Goal: Task Accomplishment & Management: Manage account settings

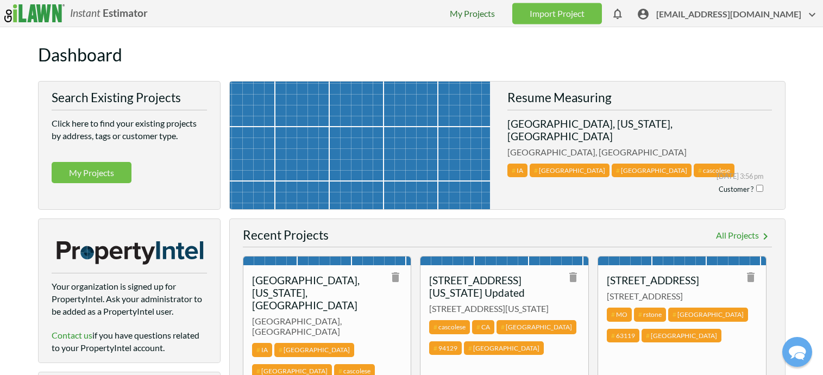
click at [495, 12] on link "My Projects" at bounding box center [472, 13] width 45 height 10
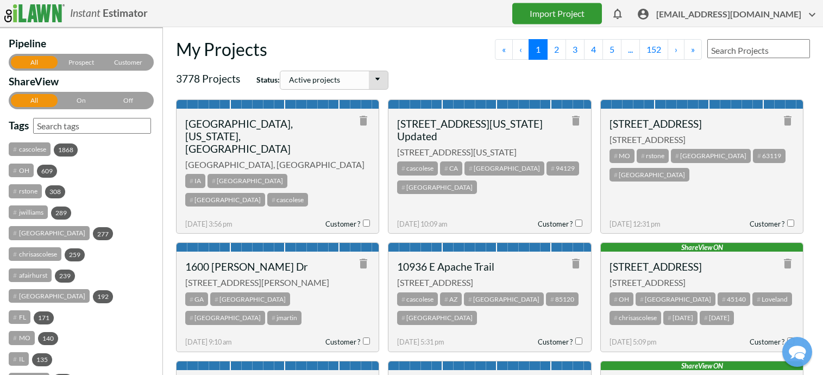
click at [592, 15] on link "Import Project" at bounding box center [557, 13] width 90 height 21
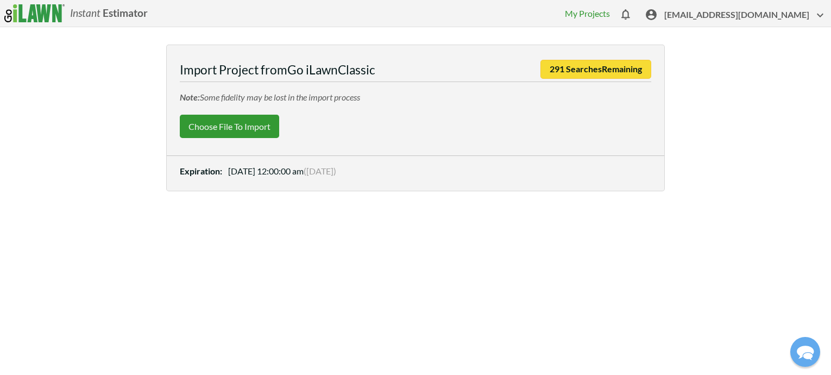
click at [258, 130] on label "Choose File to Import" at bounding box center [229, 126] width 99 height 23
click at [0, 0] on input "Choose File to Import" at bounding box center [0, 0] width 0 height 0
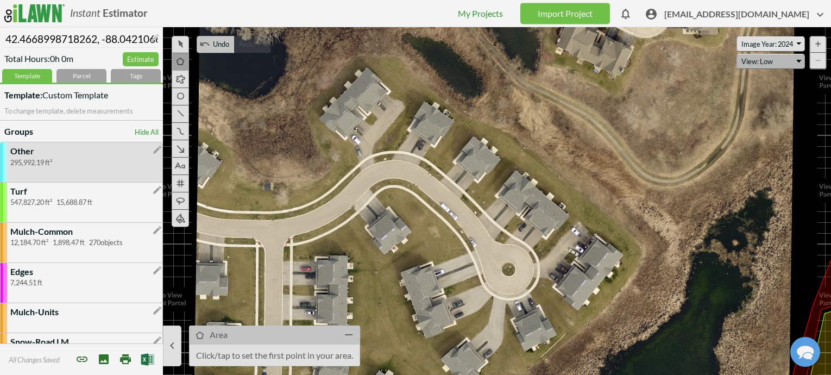
click at [753, 62] on select "Refresh View: Low View: Med View: High View: Low North View: [GEOGRAPHIC_DATA] …" at bounding box center [770, 62] width 68 height 16
select select "bing"
click at [736, 54] on select "Refresh View: Low View: Med View: High View: Low North View: [GEOGRAPHIC_DATA] …" at bounding box center [770, 62] width 68 height 16
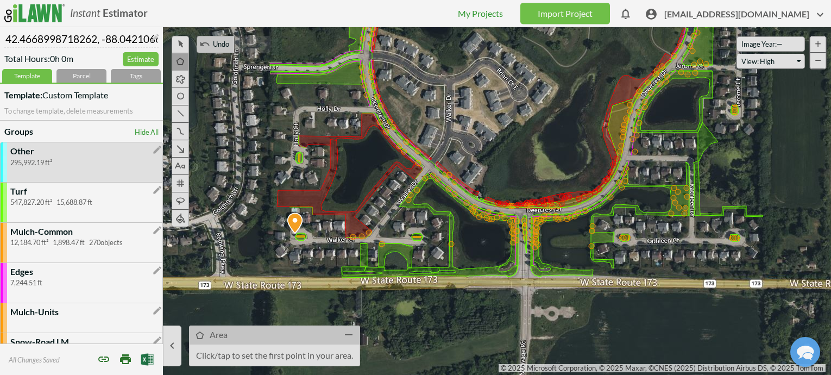
drag, startPoint x: 458, startPoint y: 169, endPoint x: 404, endPoint y: 40, distance: 140.0
click at [404, 40] on icon at bounding box center [358, 73] width 831 height 347
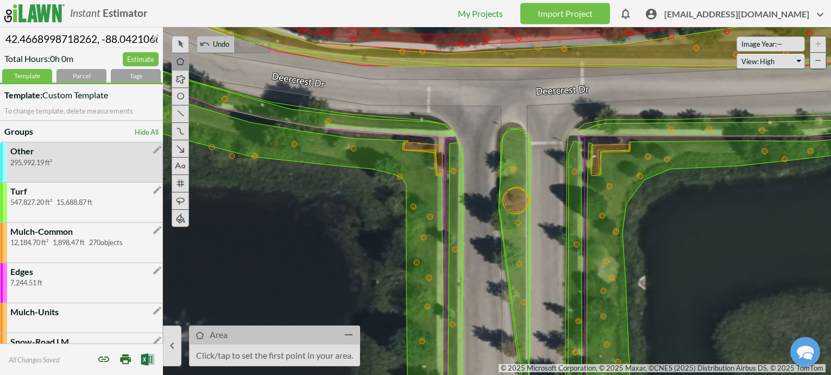
click at [517, 148] on icon at bounding box center [514, 277] width 30 height 296
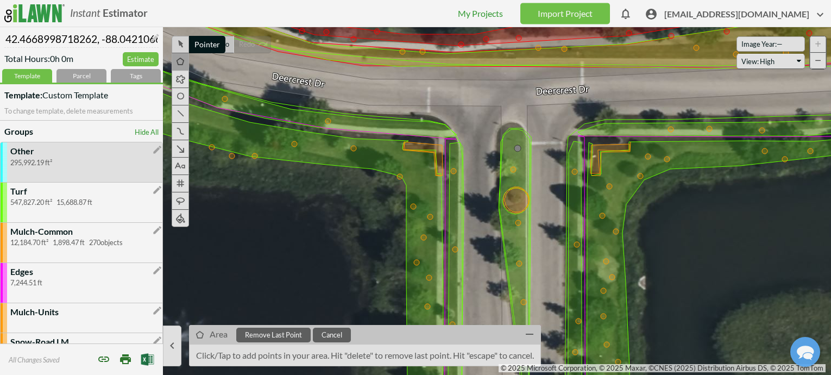
click at [186, 47] on icon at bounding box center [180, 42] width 12 height 13
select select "23553348"
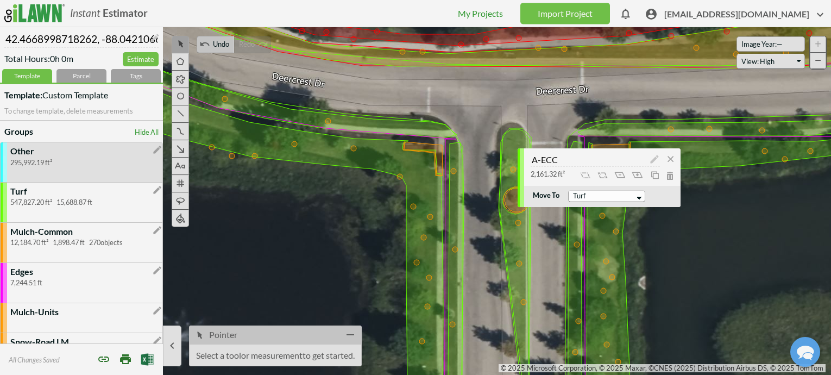
click at [589, 173] on icon at bounding box center [585, 174] width 13 height 13
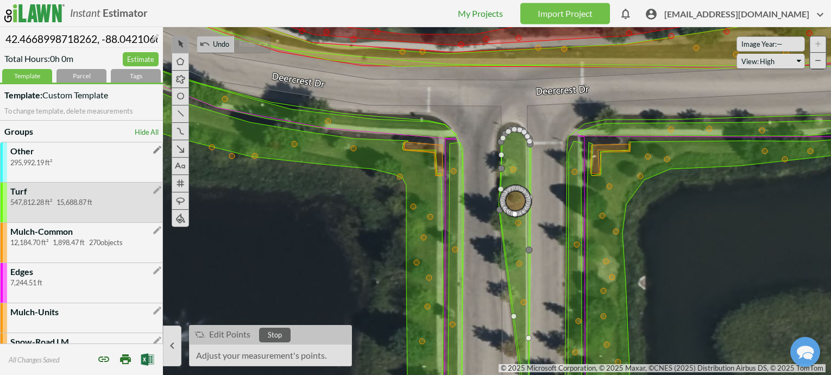
click at [152, 149] on icon "" at bounding box center [157, 149] width 10 height 10
select select "0.20"
select select "ft"
select select "sq ft"
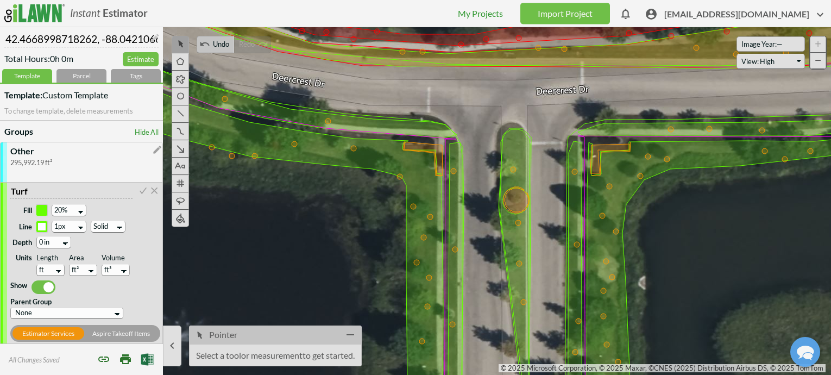
click at [45, 284] on span at bounding box center [43, 287] width 24 height 14
click at [0, 0] on input "checkbox" at bounding box center [0, 0] width 0 height 0
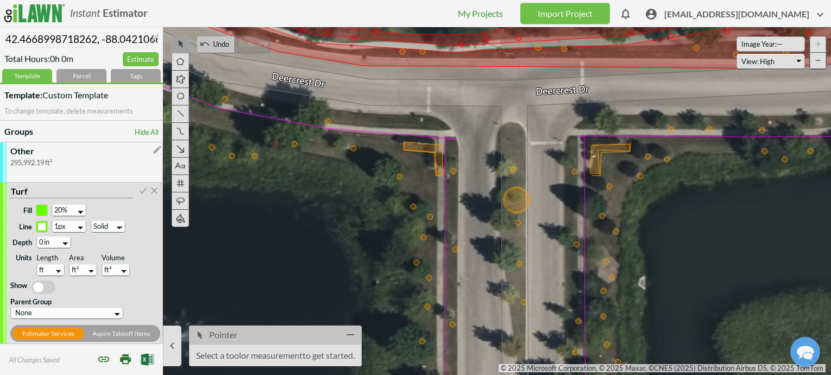
click at [50, 284] on span at bounding box center [43, 287] width 24 height 14
click at [0, 0] on input "checkbox" at bounding box center [0, 0] width 0 height 0
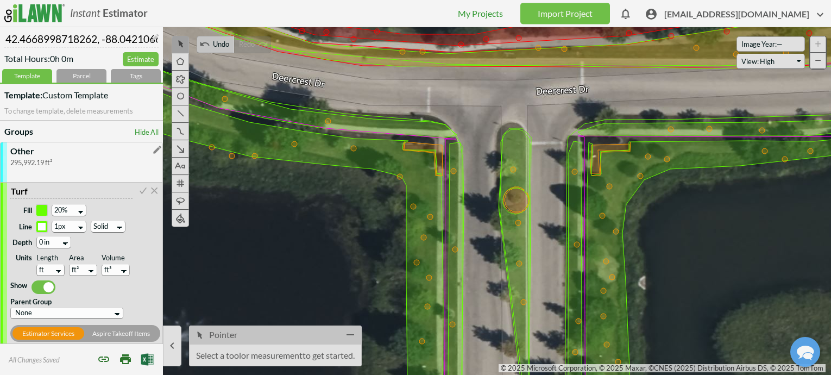
click at [152, 150] on icon "" at bounding box center [157, 149] width 10 height 10
select select "0.20"
select select "ft"
select select "sq ft"
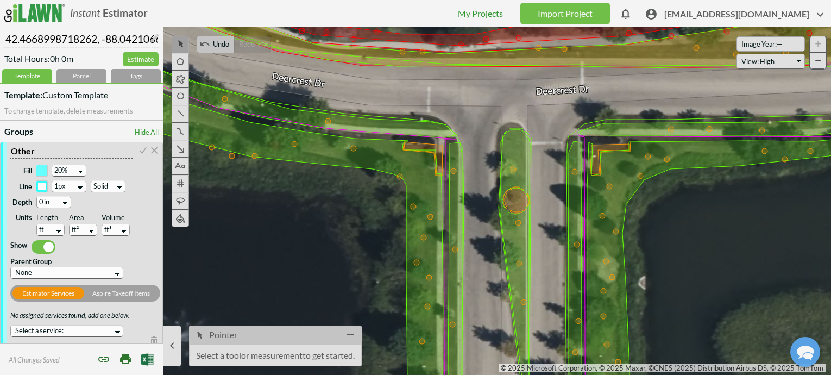
click at [37, 246] on span at bounding box center [43, 247] width 24 height 14
click at [0, 0] on input "checkbox" at bounding box center [0, 0] width 0 height 0
click at [37, 246] on span at bounding box center [43, 247] width 24 height 14
click at [0, 0] on input "checkbox" at bounding box center [0, 0] width 0 height 0
click at [137, 148] on icon at bounding box center [142, 148] width 11 height 13
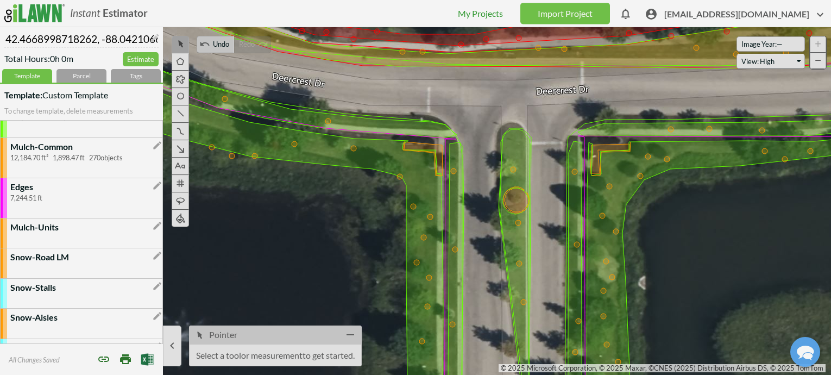
scroll to position [30, 0]
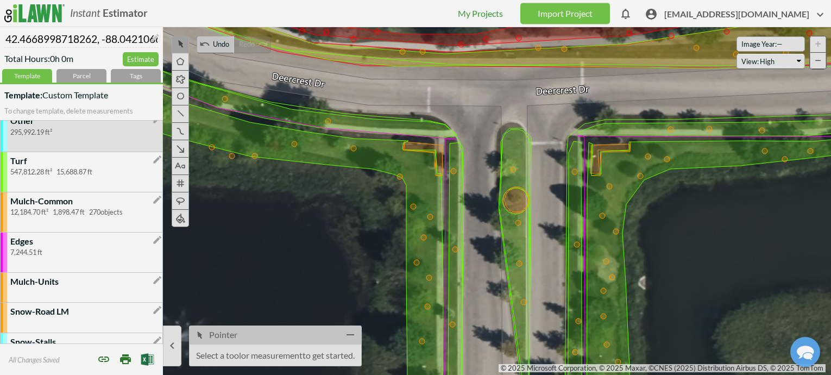
click at [516, 148] on icon at bounding box center [514, 277] width 30 height 296
select select "23553348"
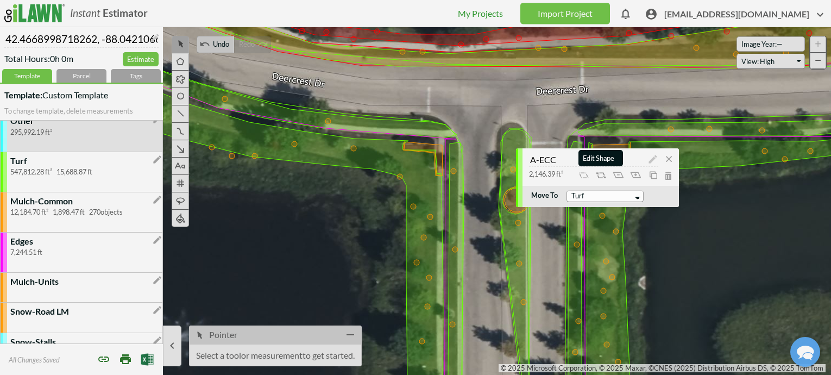
click at [598, 173] on icon at bounding box center [601, 174] width 13 height 13
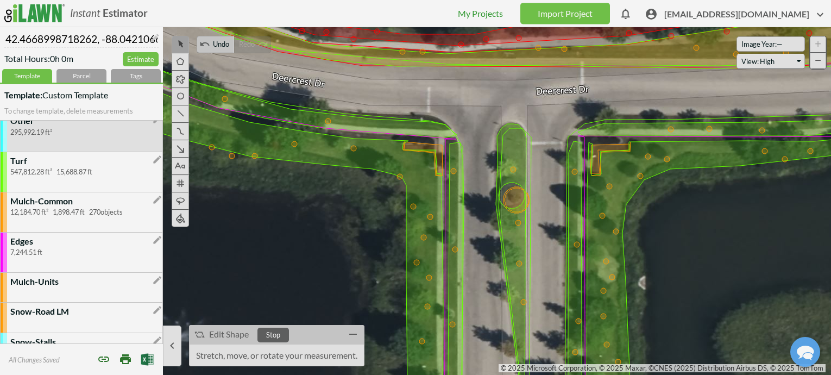
click at [511, 154] on icon at bounding box center [511, 272] width 30 height 296
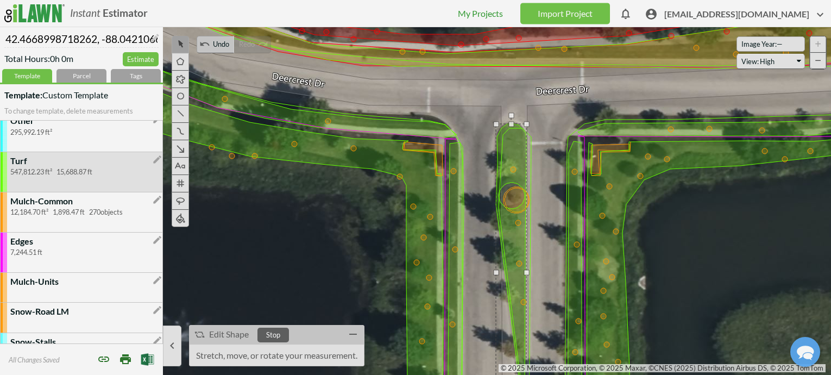
click at [536, 184] on icon at bounding box center [415, 200] width 831 height 347
click at [84, 37] on input "42.4668998718262, -88.042106628418" at bounding box center [81, 37] width 154 height 21
paste input "NeuHaven Master Assoc"
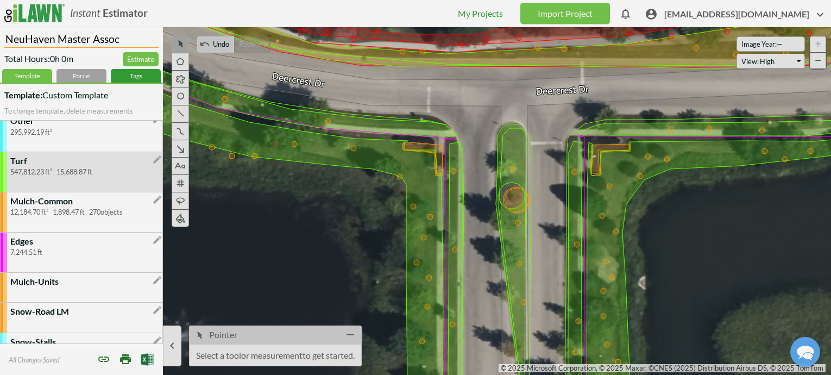
type input "NeuHaven Master Assoc"
click at [119, 73] on div "Tags" at bounding box center [136, 76] width 50 height 14
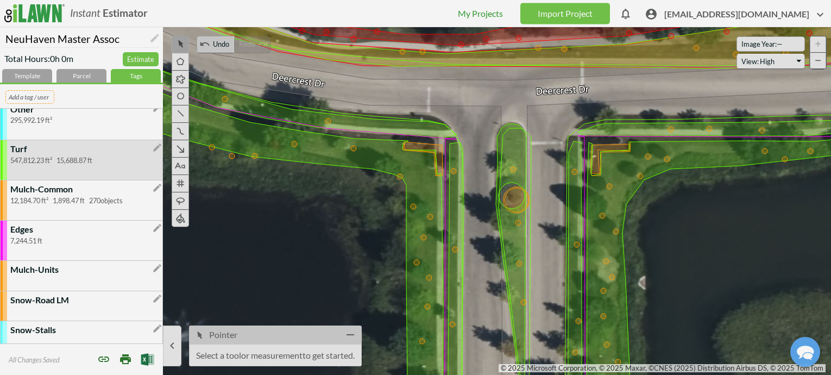
click at [39, 96] on input "text" at bounding box center [29, 97] width 49 height 14
type input "Neuhaven"
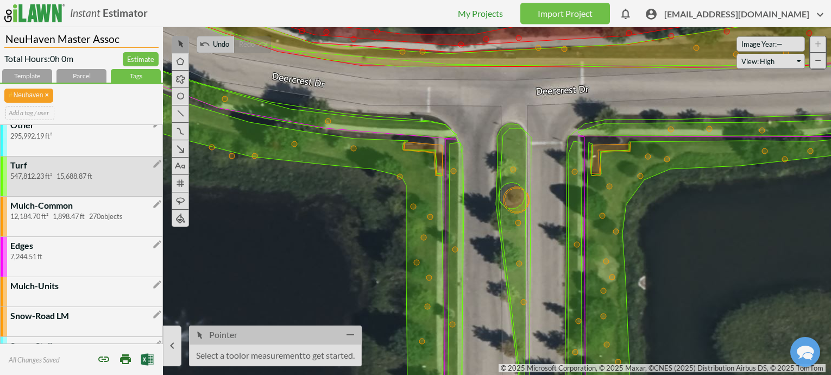
drag, startPoint x: 52, startPoint y: 40, endPoint x: 2, endPoint y: 40, distance: 49.9
click at [2, 40] on div "NeuHaven Master Assoc  Total Hours: 0h 0m Estimate Template Parcel Tags Neuhav…" at bounding box center [81, 76] width 163 height 98
click at [724, 12] on span "[EMAIL_ADDRESS][DOMAIN_NAME]" at bounding box center [745, 16] width 162 height 17
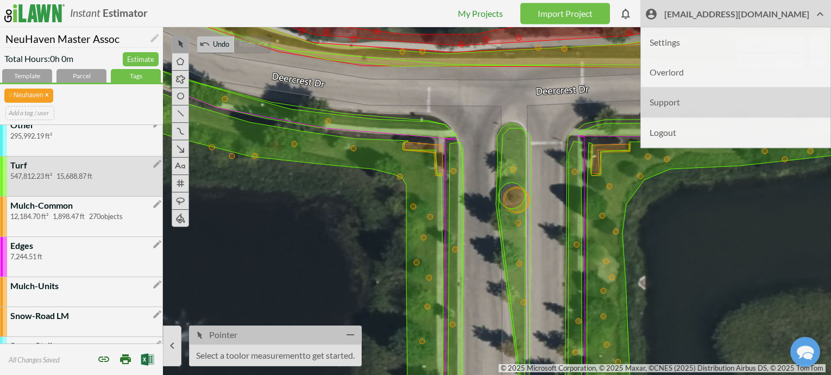
click at [701, 105] on li "Support" at bounding box center [735, 102] width 189 height 30
